Goal: Information Seeking & Learning: Learn about a topic

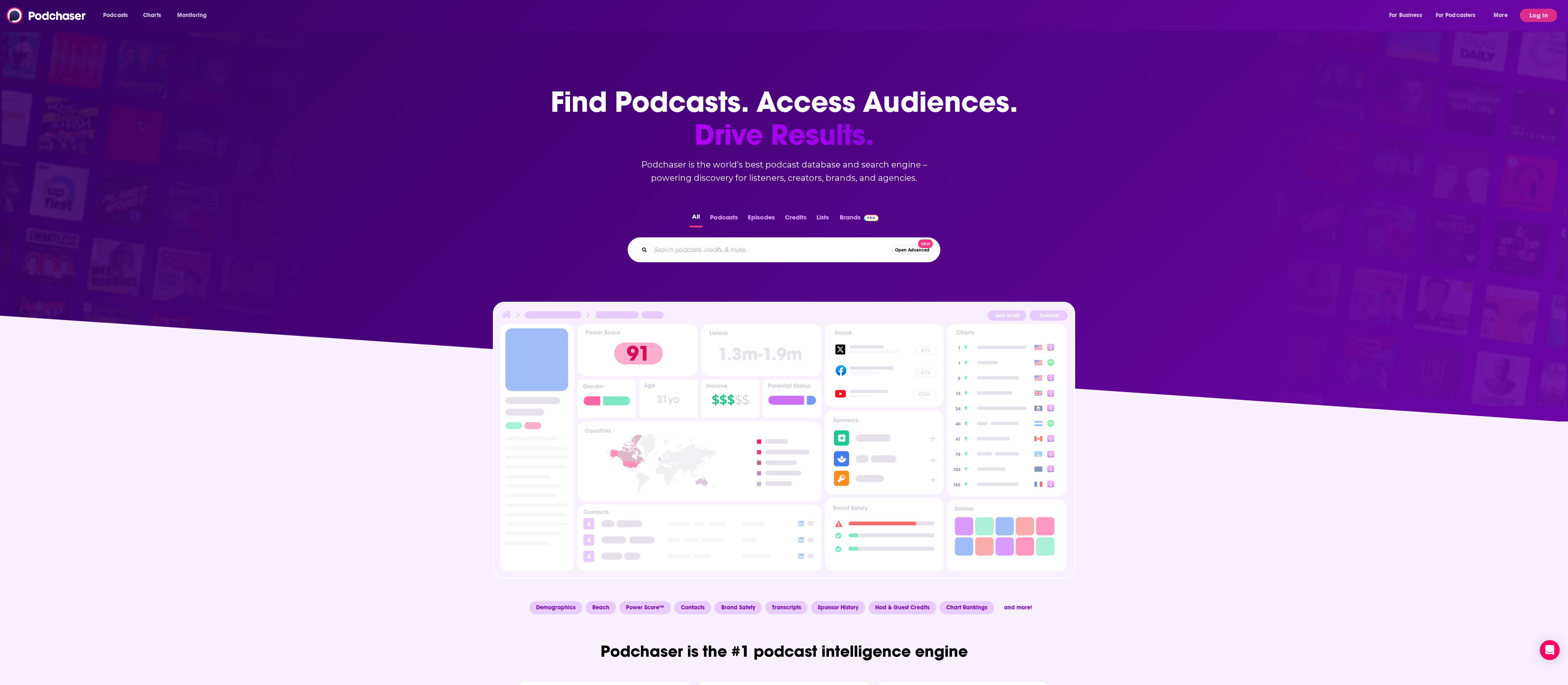
click at [743, 256] on input "Search podcasts, credits, & more..." at bounding box center [771, 250] width 241 height 13
paste input "The Whiskey Ring Podcast"
type input "The Whiskey Ring Podcast"
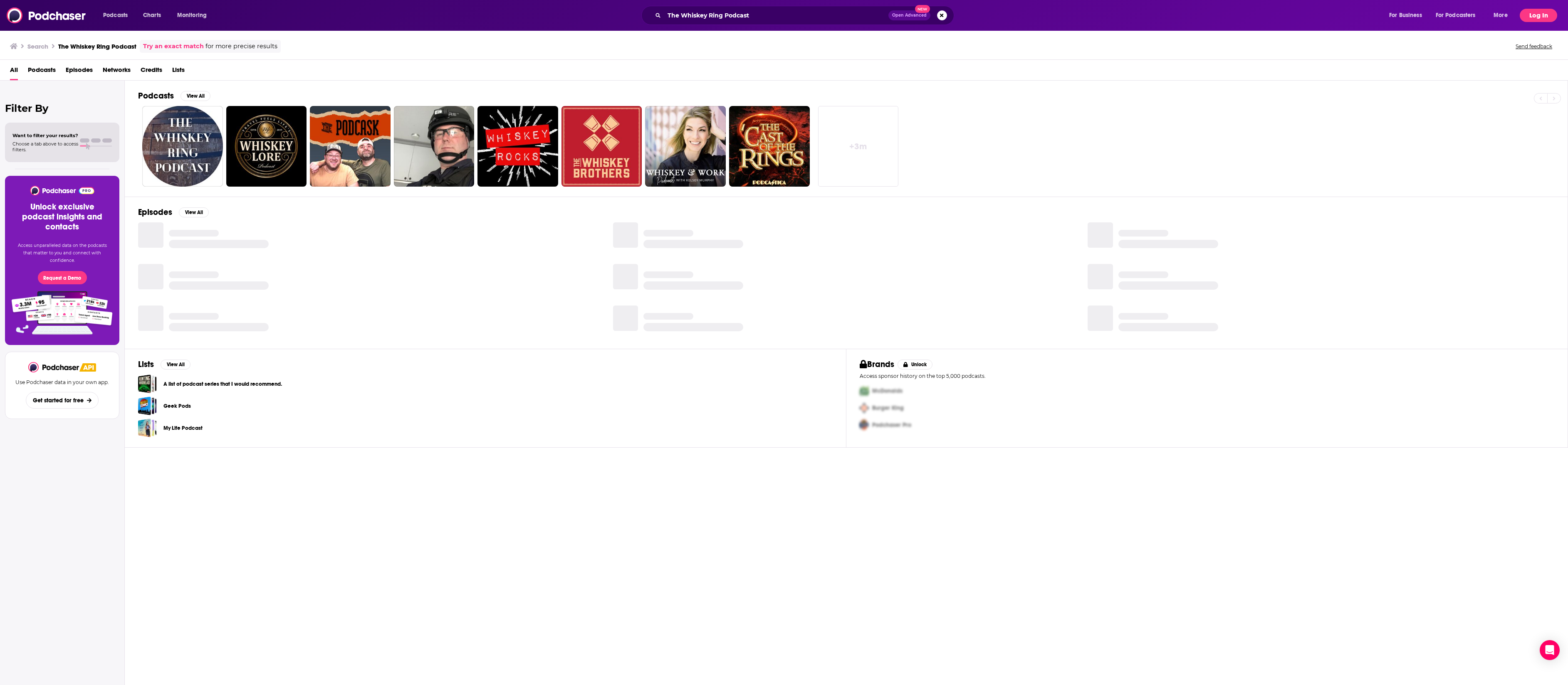
click at [1545, 13] on button "Log In" at bounding box center [1538, 15] width 37 height 13
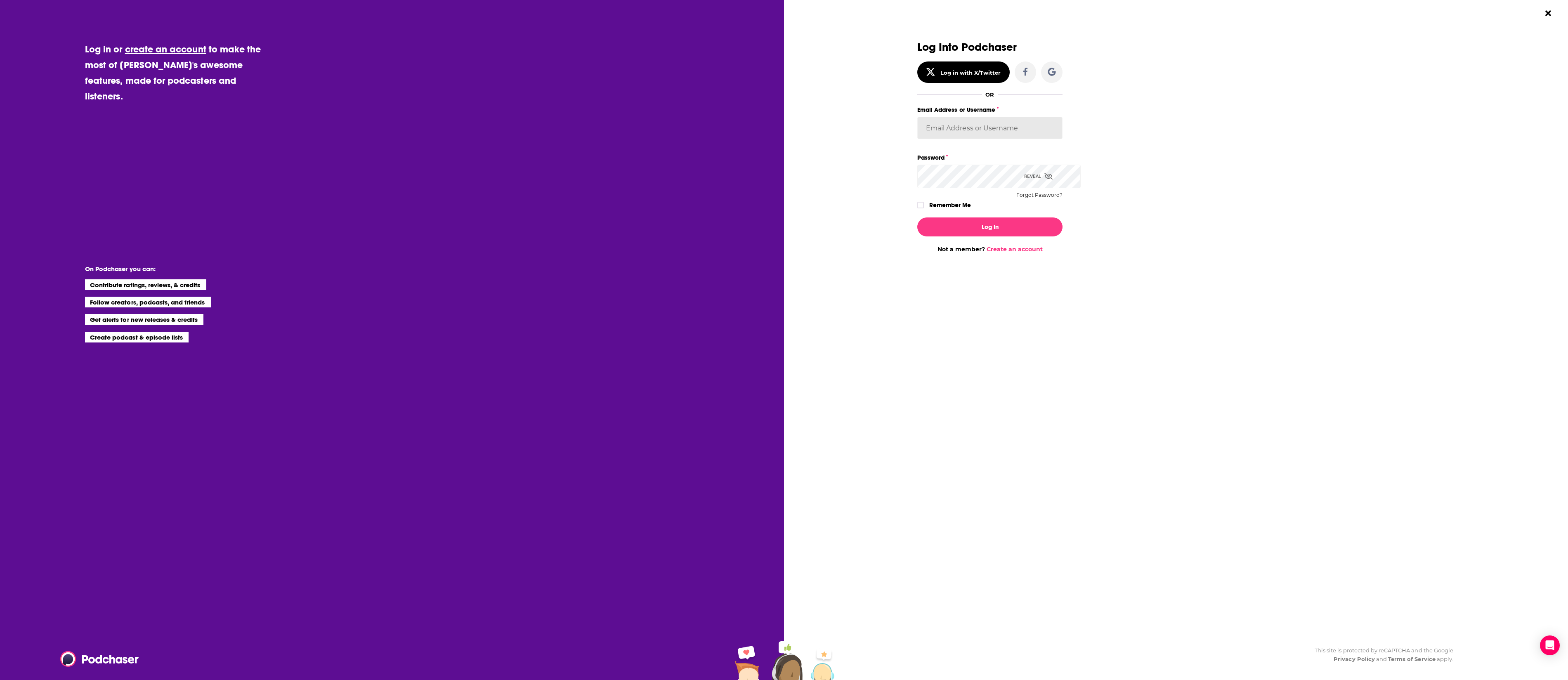
type input "[EMAIL_ADDRESS][DOMAIN_NAME]"
click at [999, 236] on button "Log In" at bounding box center [990, 226] width 145 height 19
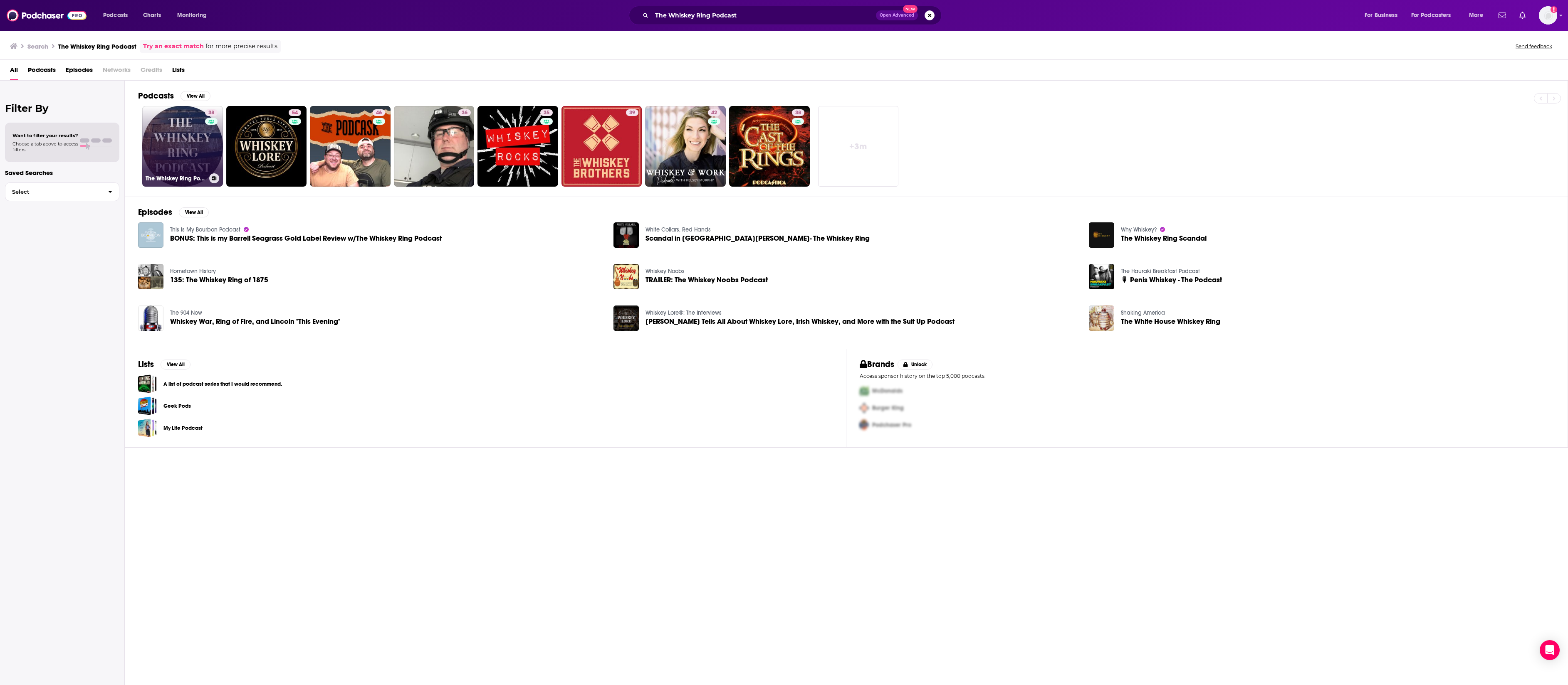
click at [190, 163] on link "38 The Whiskey Ring Podcast" at bounding box center [183, 147] width 81 height 81
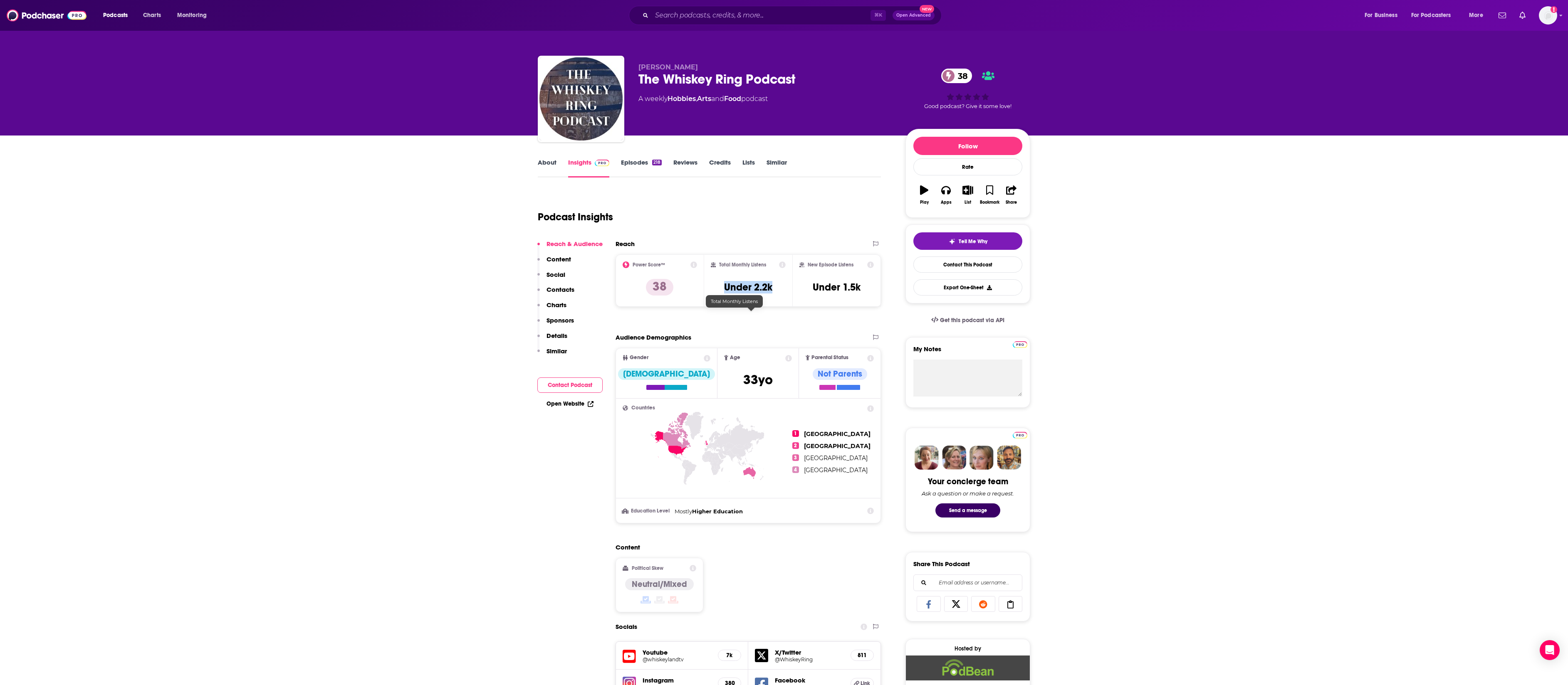
drag, startPoint x: 721, startPoint y: 318, endPoint x: 785, endPoint y: 317, distance: 64.0
click at [785, 300] on div "Total Monthly Listens Under 2.2k" at bounding box center [748, 280] width 75 height 38
copy h3 "Under 2.2k"
